Goal: Use online tool/utility: Use online tool/utility

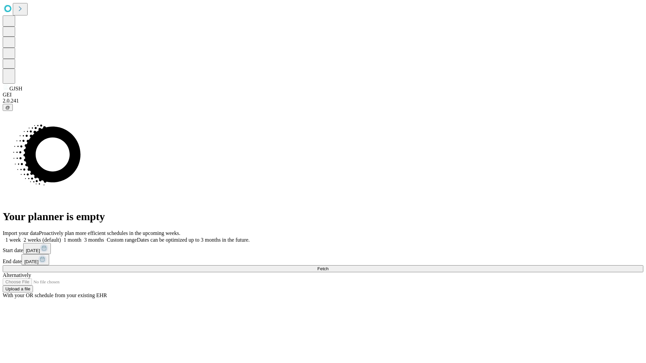
click at [328, 267] on span "Fetch" at bounding box center [322, 269] width 11 height 5
